Goal: Information Seeking & Learning: Learn about a topic

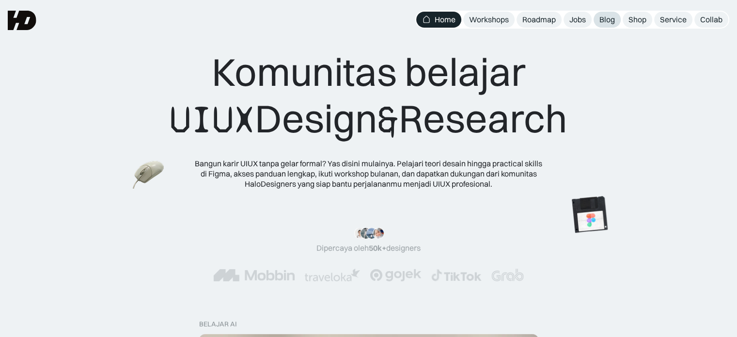
click at [601, 25] on link "Blog" at bounding box center [607, 20] width 27 height 16
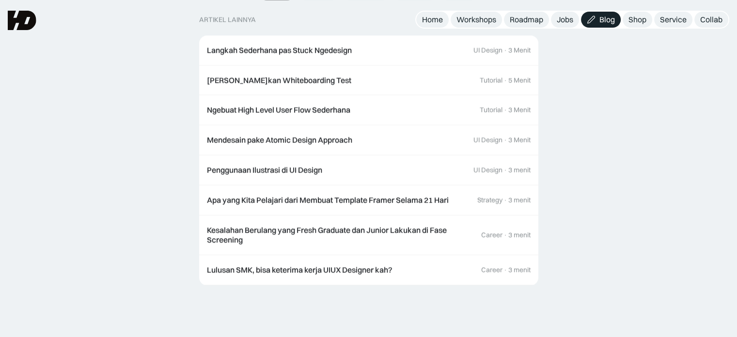
scroll to position [1065, 0]
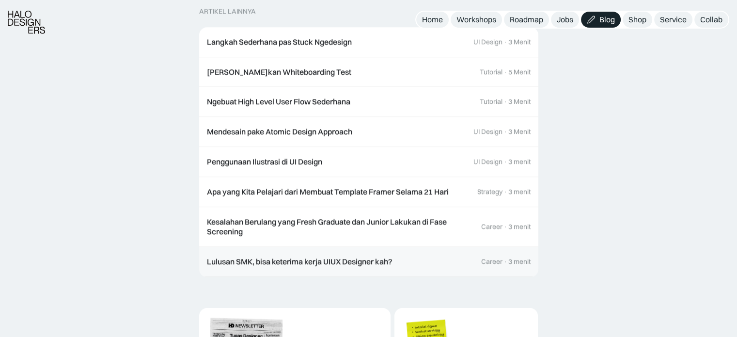
click at [452, 250] on link "Lulusan SMK, bisa keterima kerja UIUX Designer kah? Career · 3 menit" at bounding box center [368, 262] width 339 height 30
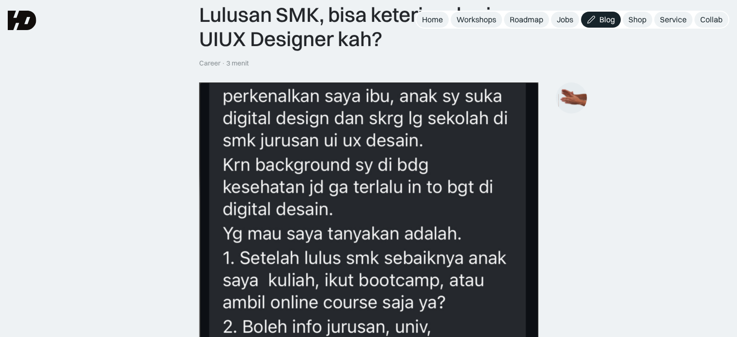
scroll to position [17, 0]
